Goal: Information Seeking & Learning: Check status

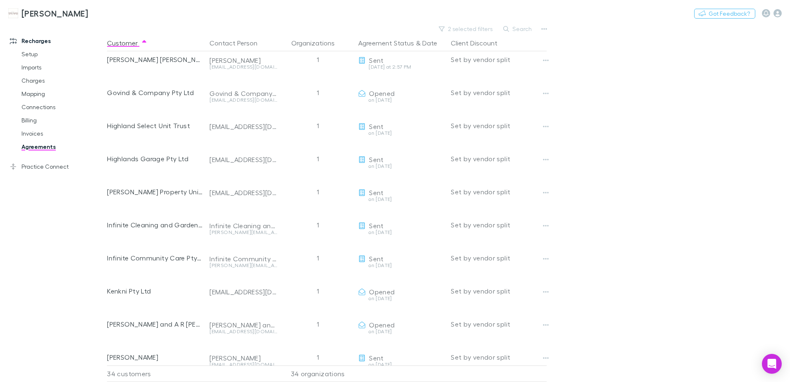
scroll to position [165, 0]
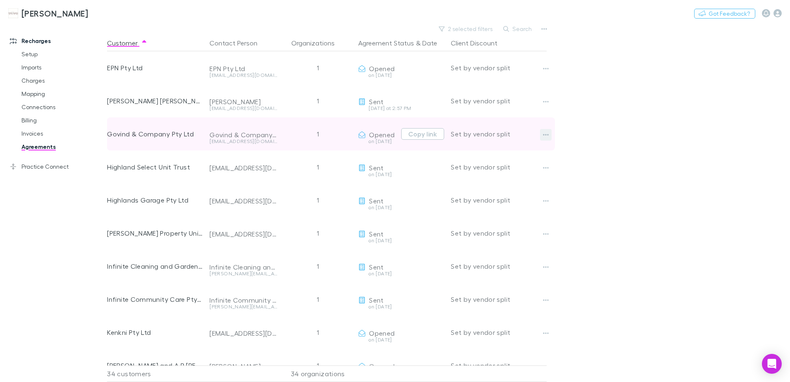
click at [544, 135] on icon "button" at bounding box center [546, 135] width 6 height 2
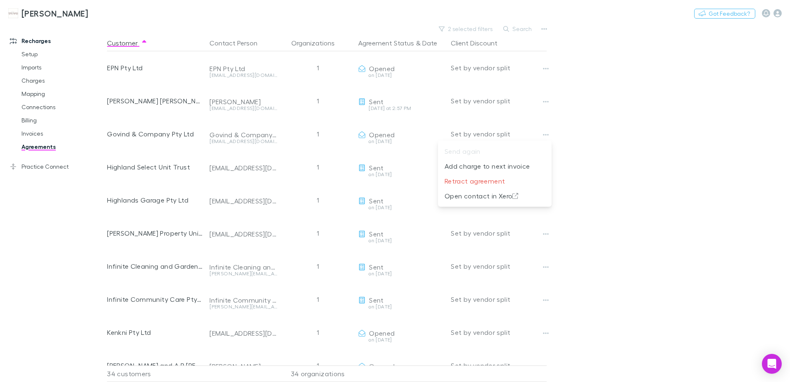
click at [644, 134] on div at bounding box center [395, 191] width 790 height 382
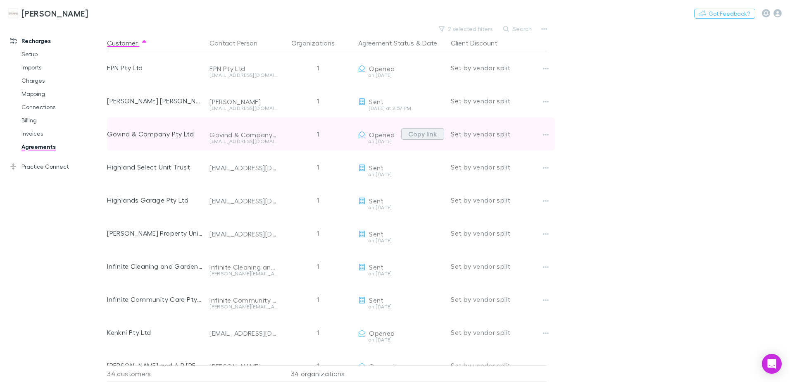
click at [428, 135] on button "Copy link" at bounding box center [422, 134] width 43 height 12
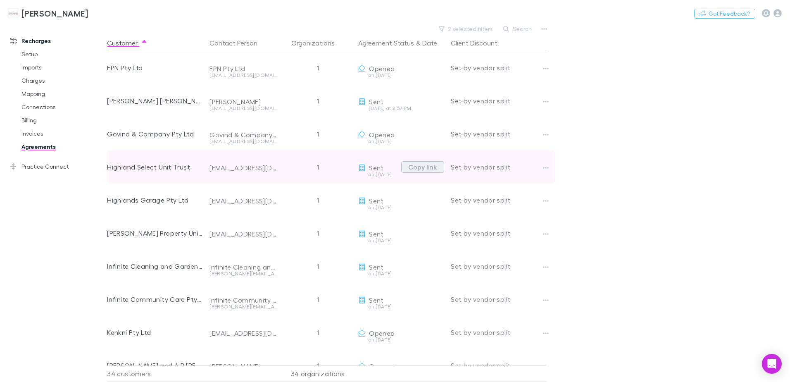
click at [432, 166] on button "Copy link" at bounding box center [422, 167] width 43 height 12
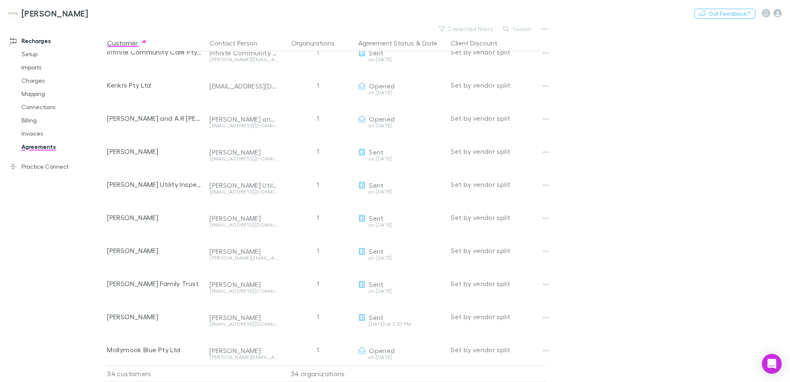
scroll to position [413, 0]
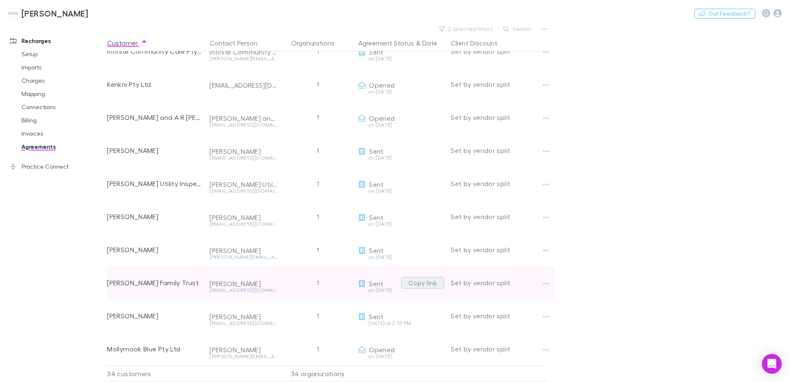
click at [420, 286] on button "Copy link" at bounding box center [422, 283] width 43 height 12
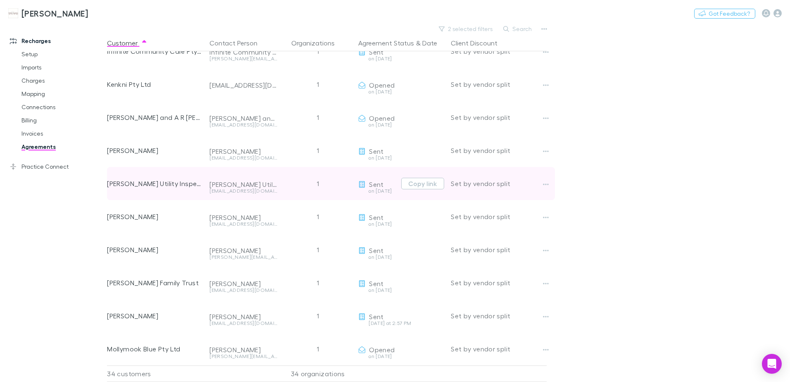
scroll to position [372, 0]
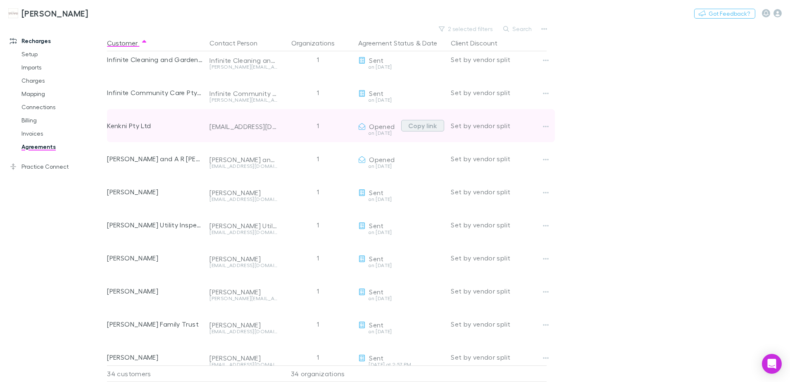
click at [416, 125] on button "Copy link" at bounding box center [422, 126] width 43 height 12
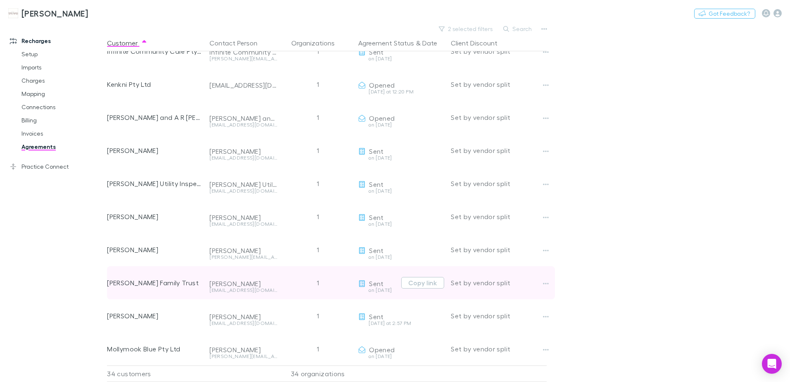
scroll to position [454, 0]
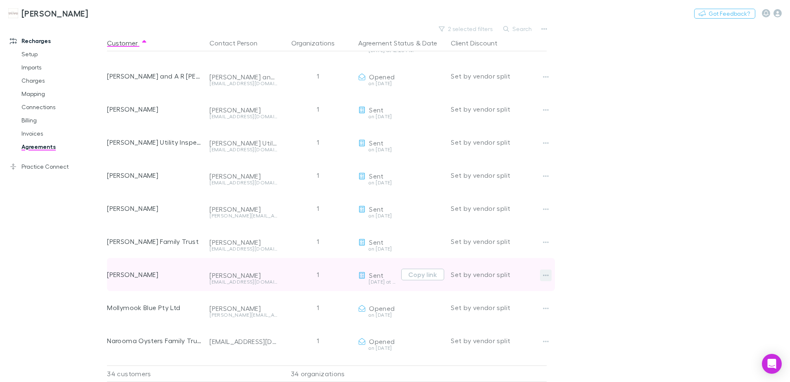
click at [546, 273] on icon "button" at bounding box center [546, 275] width 6 height 7
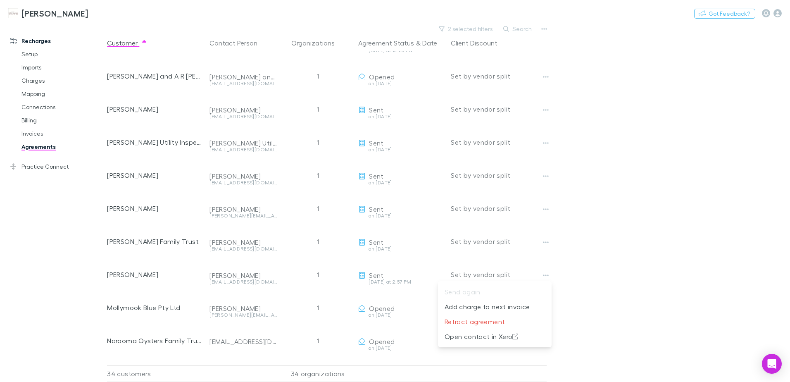
drag, startPoint x: 610, startPoint y: 263, endPoint x: 529, endPoint y: 276, distance: 82.4
click at [610, 263] on div at bounding box center [395, 191] width 790 height 382
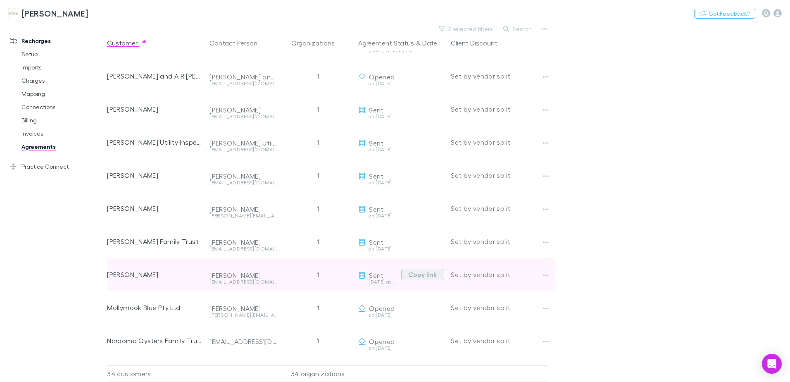
click at [423, 273] on button "Copy link" at bounding box center [422, 274] width 43 height 12
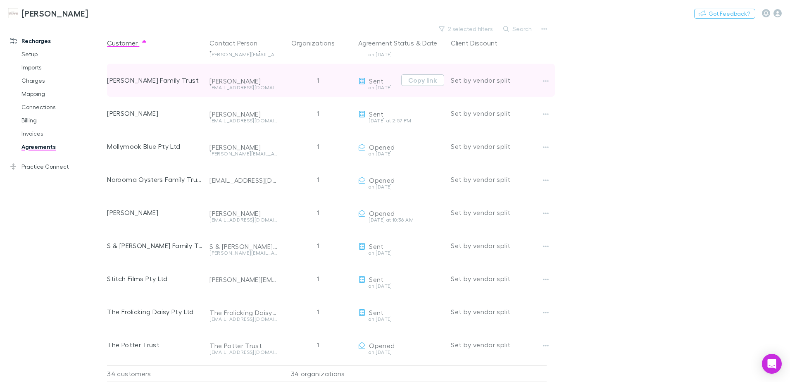
scroll to position [620, 0]
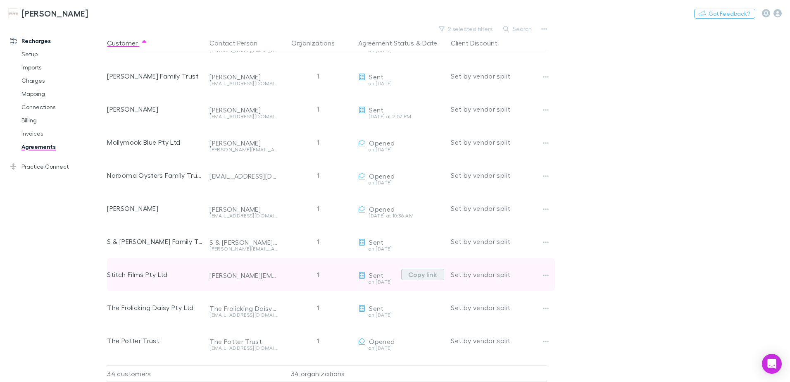
click at [424, 276] on button "Copy link" at bounding box center [422, 274] width 43 height 12
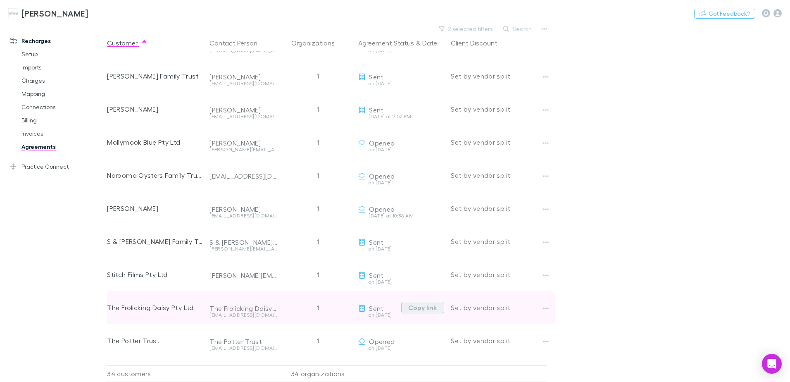
click at [427, 308] on button "Copy link" at bounding box center [422, 307] width 43 height 12
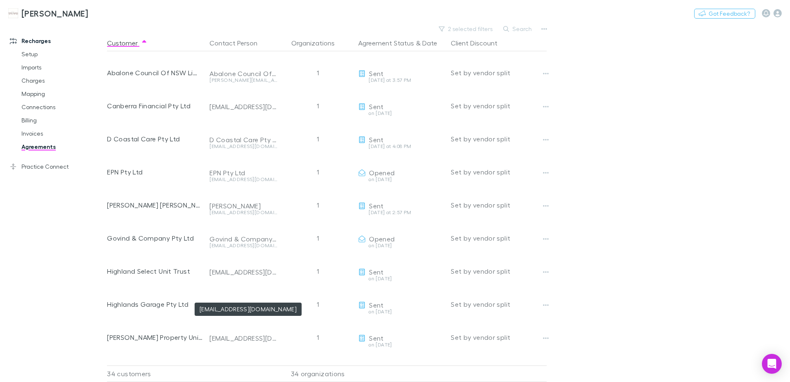
scroll to position [0, 0]
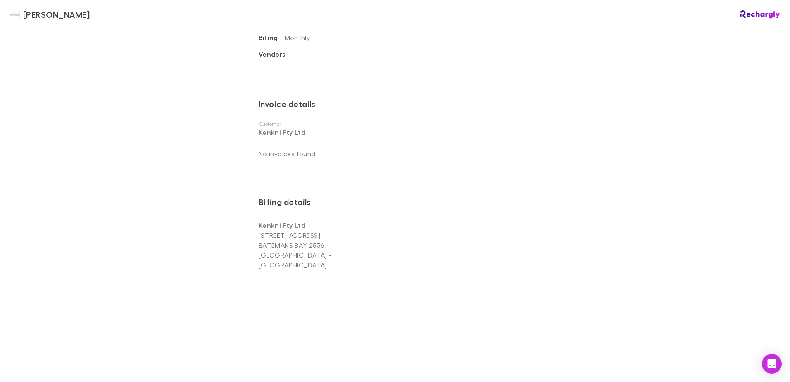
scroll to position [537, 0]
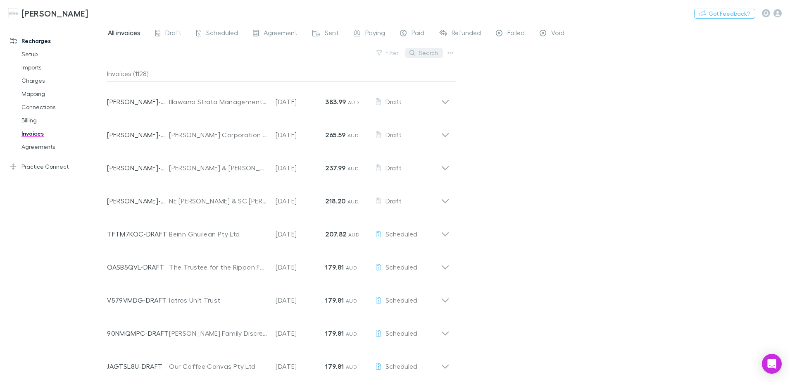
click at [430, 55] on button "Search" at bounding box center [424, 53] width 38 height 10
click at [430, 54] on input "text" at bounding box center [409, 53] width 41 height 12
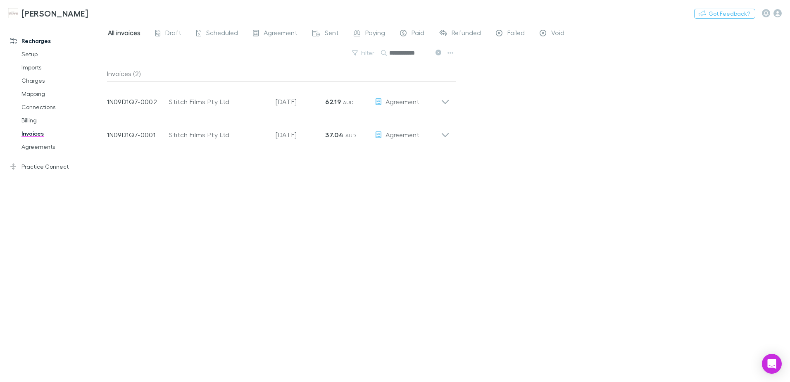
type input "**********"
